Goal: Task Accomplishment & Management: Complete application form

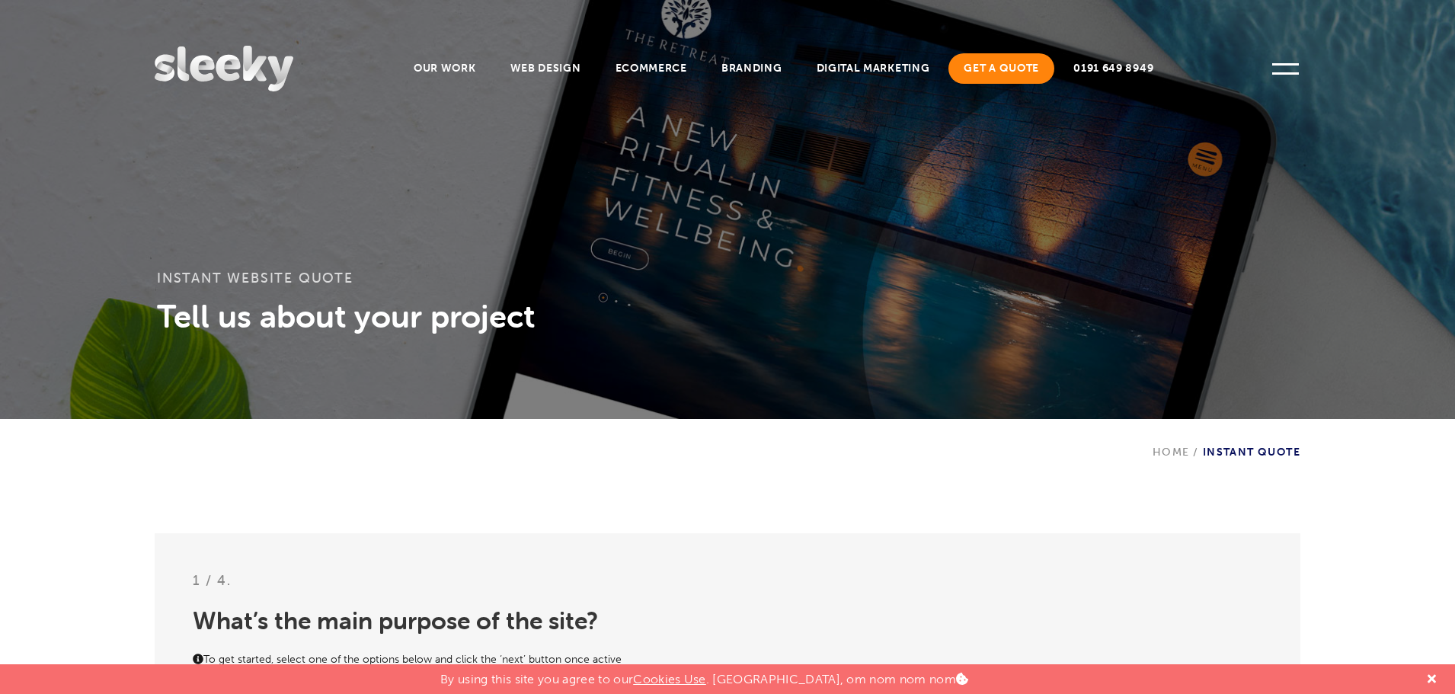
click at [1000, 75] on link "Get A Quote" at bounding box center [1002, 68] width 106 height 30
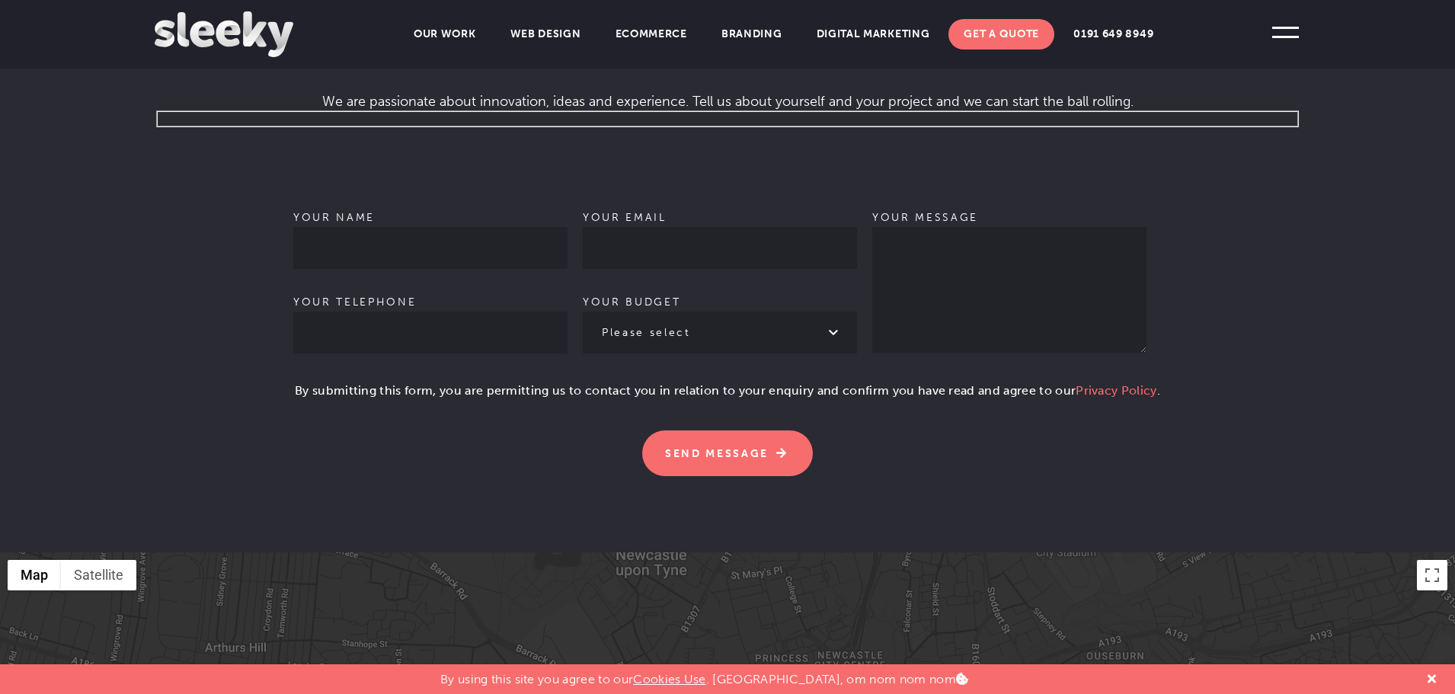
scroll to position [991, 0]
